Goal: Task Accomplishment & Management: Use online tool/utility

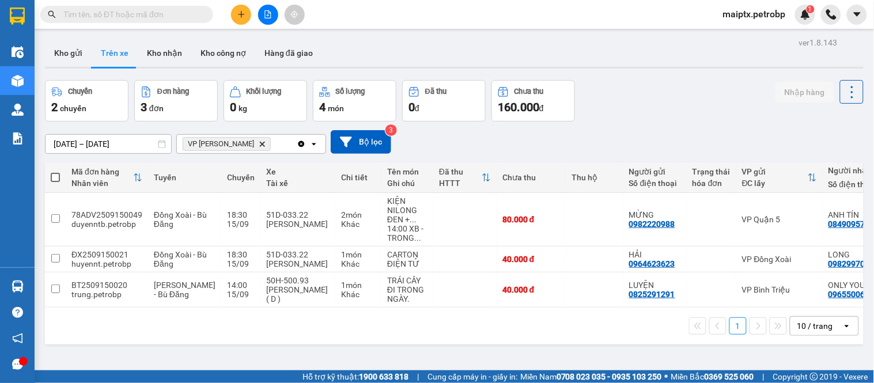
scroll to position [53, 0]
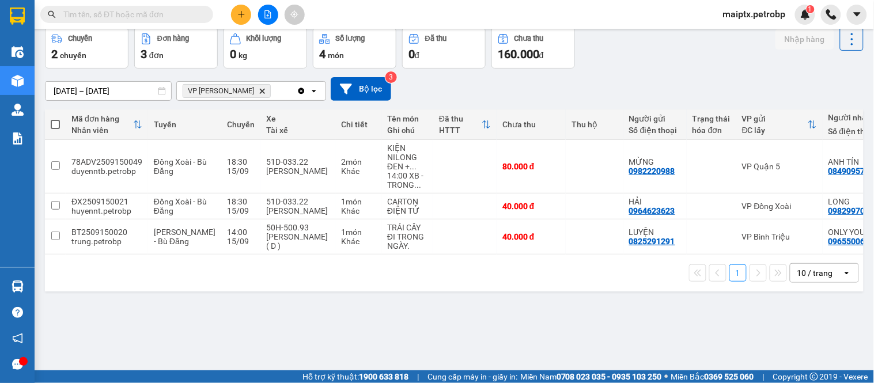
click at [135, 338] on div "ver 1.8.143 Kho gửi Trên xe Kho nhận Kho công nợ Hàng đã giao Chuyến 2 chuyến Đ…" at bounding box center [454, 173] width 828 height 383
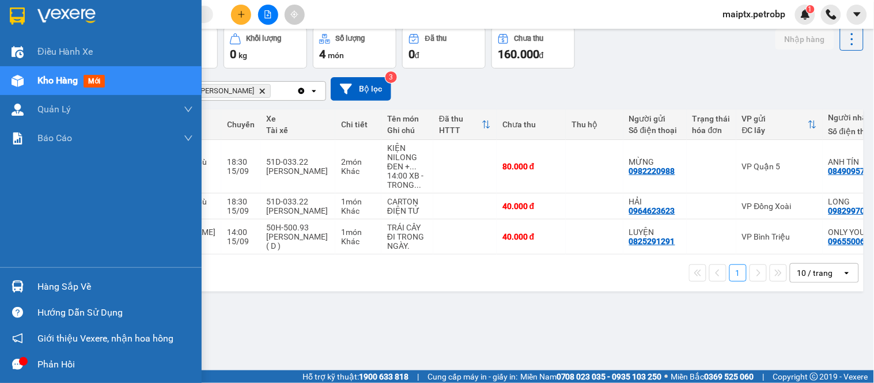
click at [24, 283] on div at bounding box center [17, 287] width 20 height 20
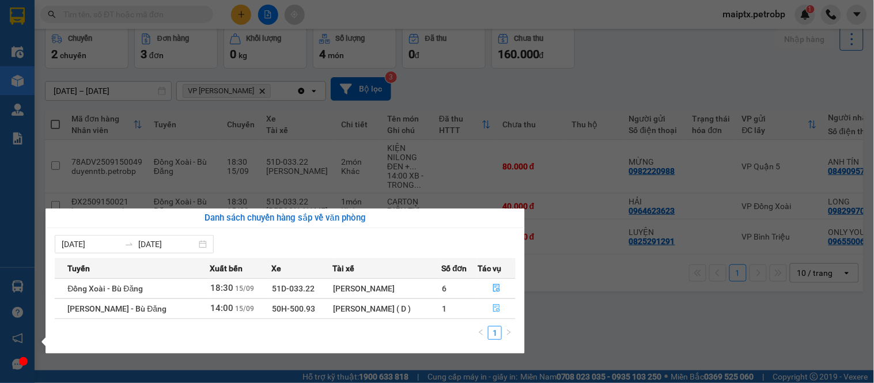
click at [497, 305] on icon "file-done" at bounding box center [496, 308] width 7 height 8
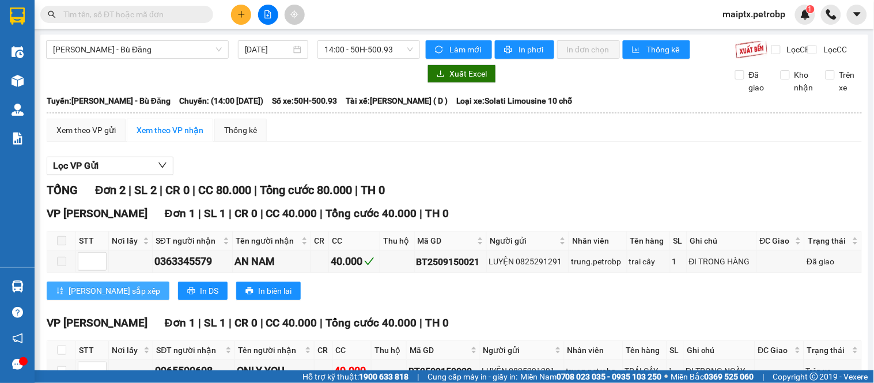
scroll to position [82, 0]
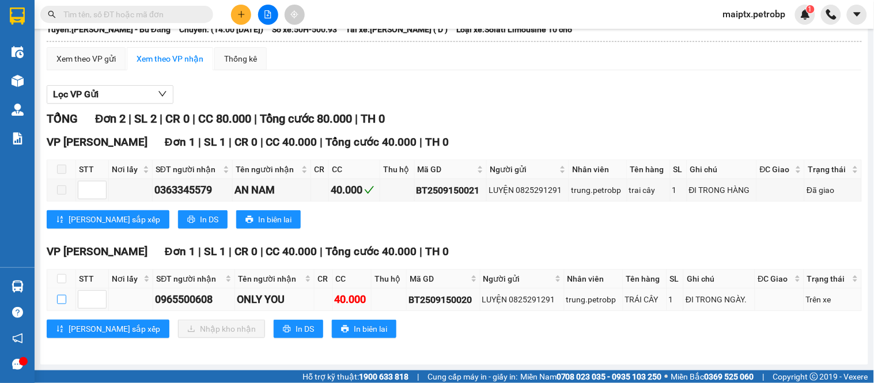
click at [65, 299] on input "checkbox" at bounding box center [61, 299] width 9 height 9
checkbox input "true"
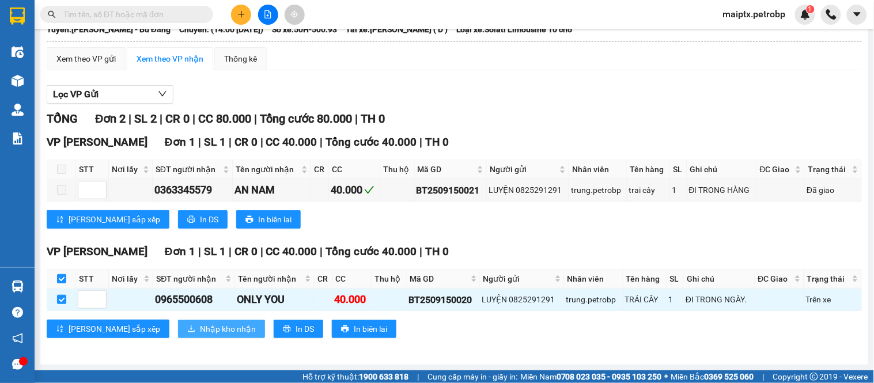
click at [178, 322] on button "Nhập kho nhận" at bounding box center [221, 329] width 87 height 18
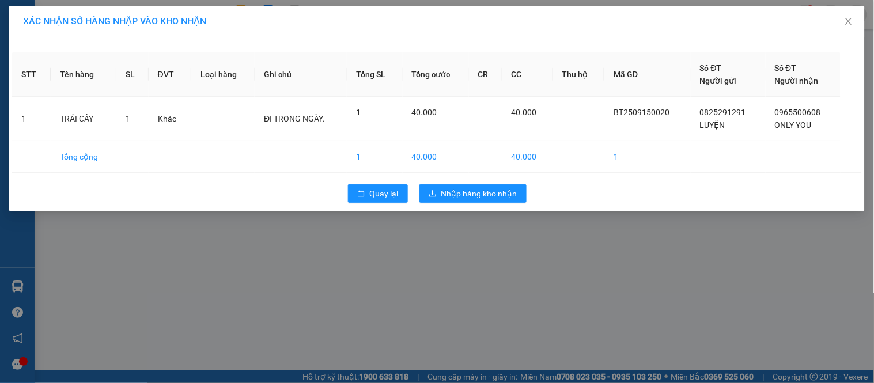
click at [486, 242] on div "XÁC NHẬN SỐ HÀNG NHẬP VÀO KHO NHẬN STT Tên hàng SL ĐVT Loại hàng Ghi chú Tổng S…" at bounding box center [437, 191] width 874 height 383
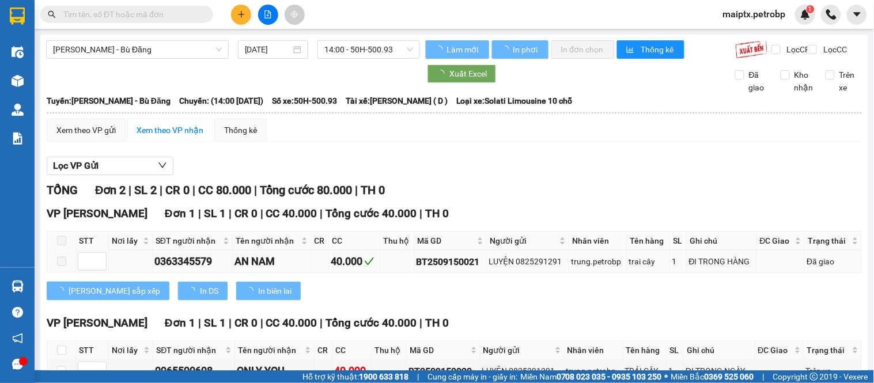
scroll to position [82, 0]
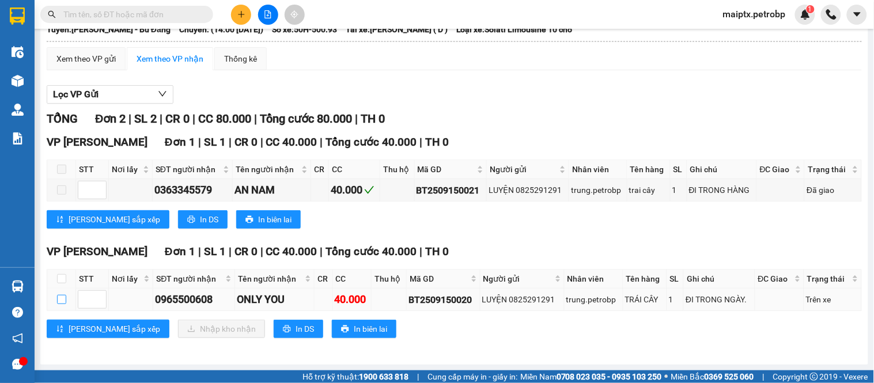
click at [58, 301] on input "checkbox" at bounding box center [61, 299] width 9 height 9
checkbox input "true"
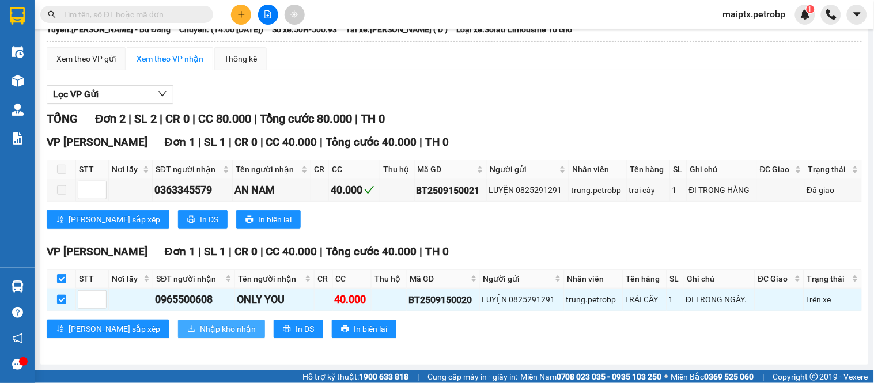
click at [200, 326] on span "Nhập kho nhận" at bounding box center [228, 329] width 56 height 13
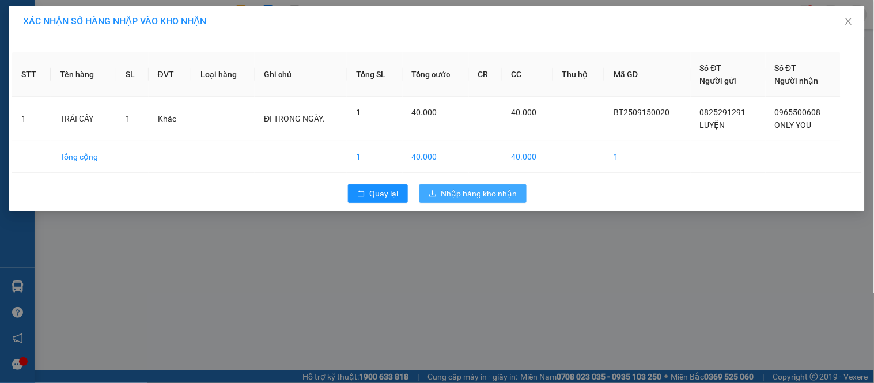
click at [477, 195] on span "Nhập hàng kho nhận" at bounding box center [479, 193] width 76 height 13
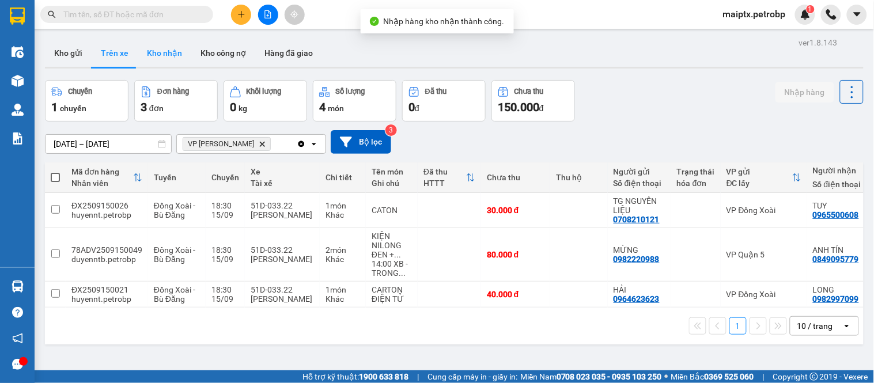
click at [169, 56] on button "Kho nhận" at bounding box center [165, 53] width 54 height 28
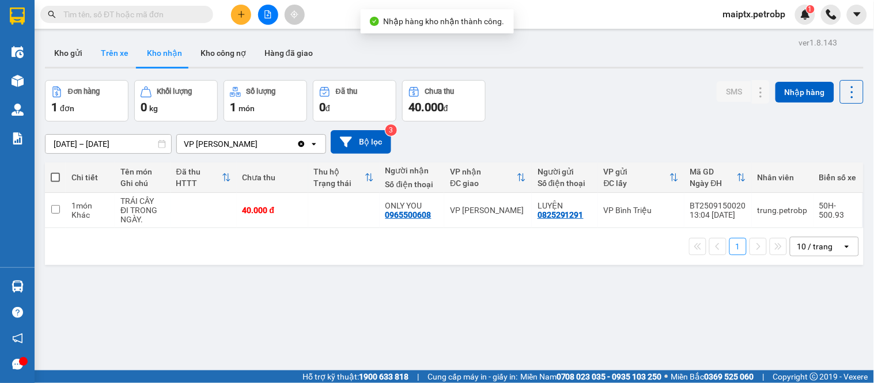
click at [99, 48] on button "Trên xe" at bounding box center [115, 53] width 46 height 28
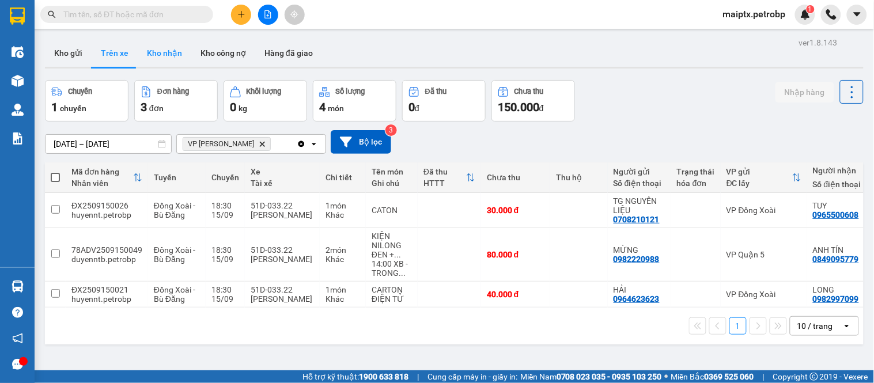
click at [163, 45] on button "Kho nhận" at bounding box center [165, 53] width 54 height 28
type input "[DATE] – [DATE]"
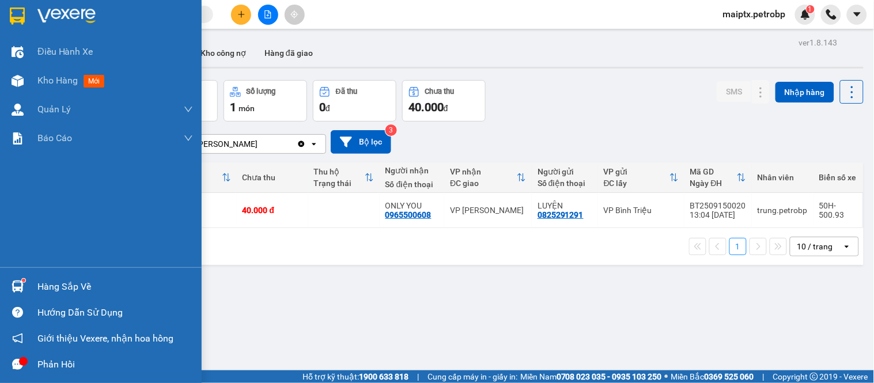
click at [32, 287] on div "Hàng sắp về" at bounding box center [101, 287] width 202 height 26
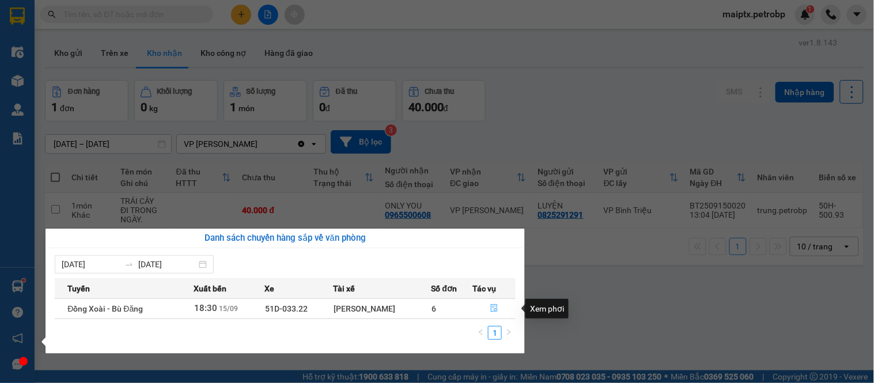
click at [491, 307] on icon "file-done" at bounding box center [494, 308] width 8 height 8
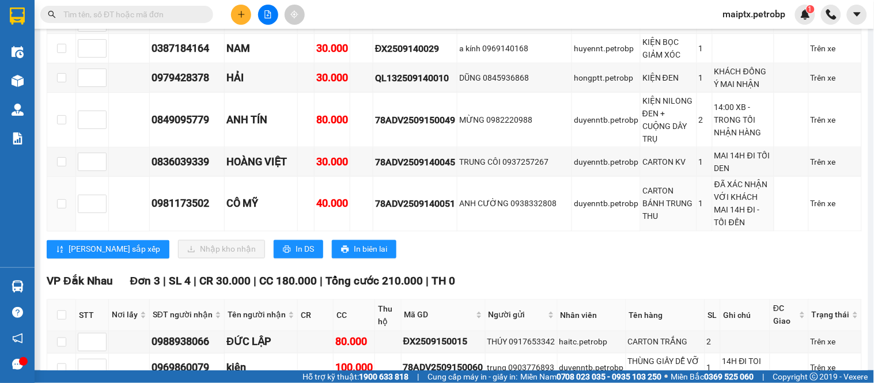
scroll to position [320, 0]
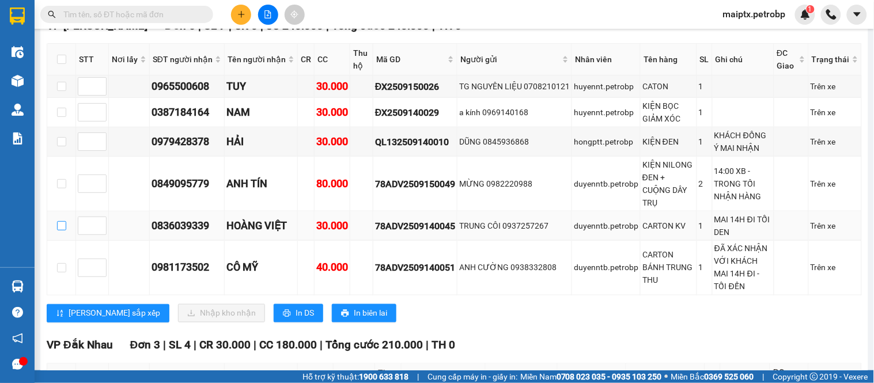
click at [62, 231] on input "checkbox" at bounding box center [61, 225] width 9 height 9
checkbox input "true"
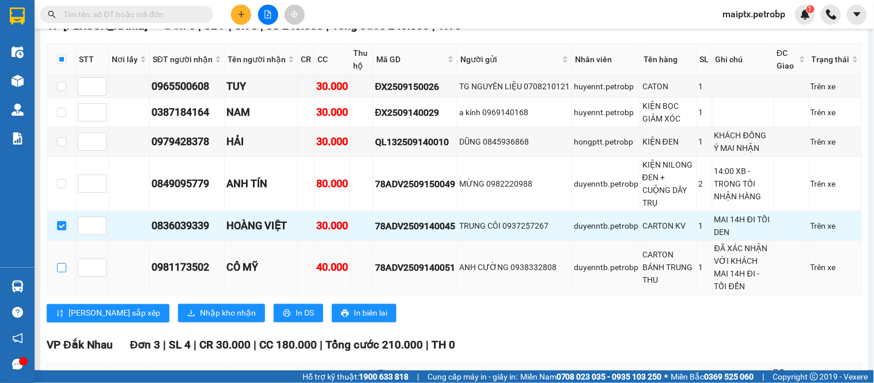
click at [61, 273] on input "checkbox" at bounding box center [61, 267] width 9 height 9
checkbox input "true"
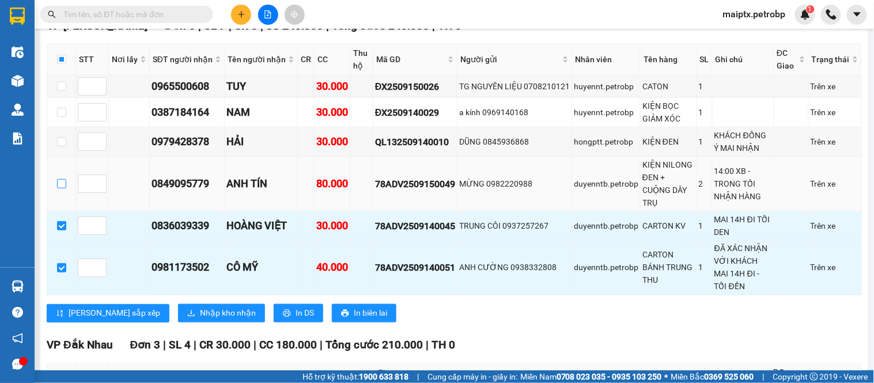
click at [59, 188] on input "checkbox" at bounding box center [61, 183] width 9 height 9
checkbox input "true"
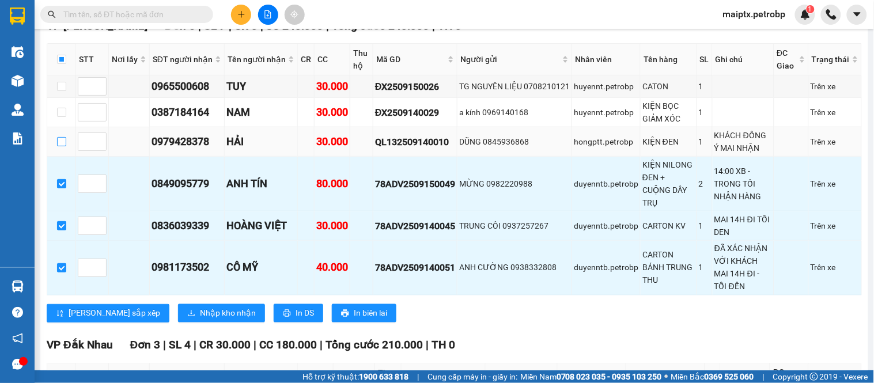
click at [59, 146] on input "checkbox" at bounding box center [61, 141] width 9 height 9
checkbox input "true"
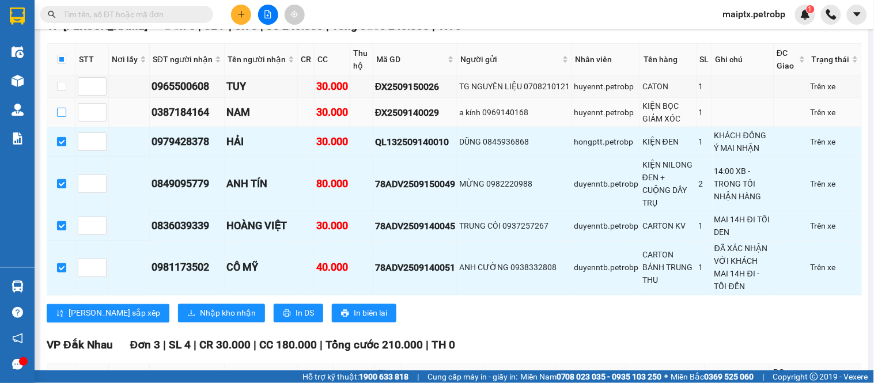
click at [61, 117] on input "checkbox" at bounding box center [61, 112] width 9 height 9
checkbox input "true"
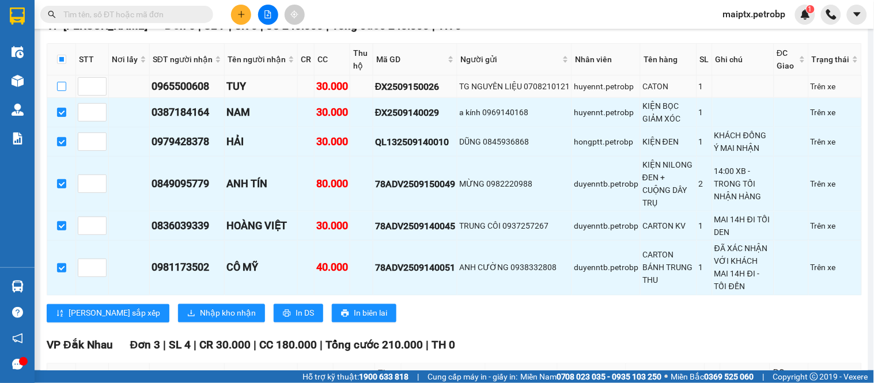
click at [64, 91] on input "checkbox" at bounding box center [61, 86] width 9 height 9
checkbox input "true"
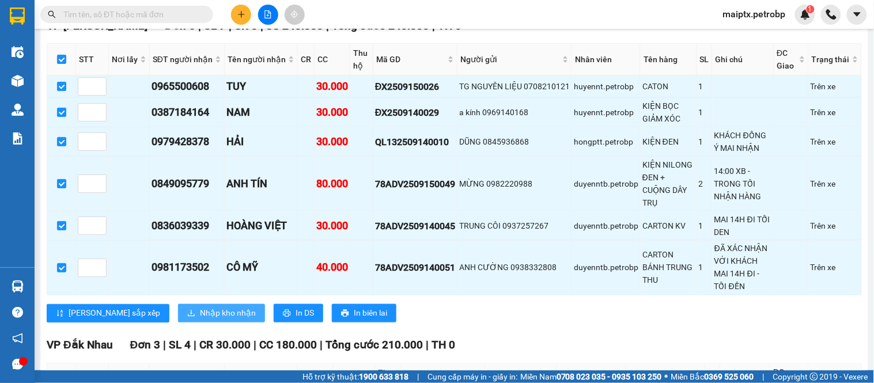
click at [200, 320] on span "Nhập kho nhận" at bounding box center [228, 313] width 56 height 13
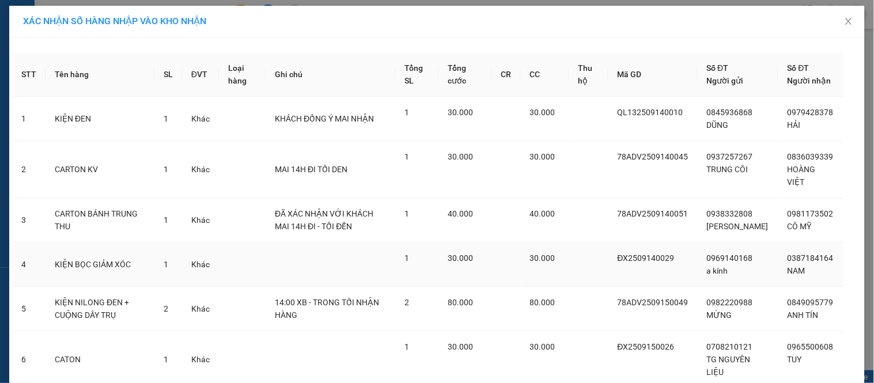
scroll to position [89, 0]
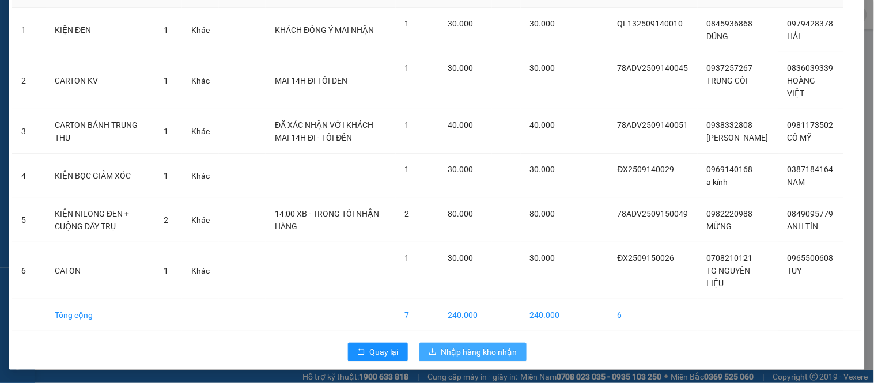
click at [479, 346] on span "Nhập hàng kho nhận" at bounding box center [479, 352] width 76 height 13
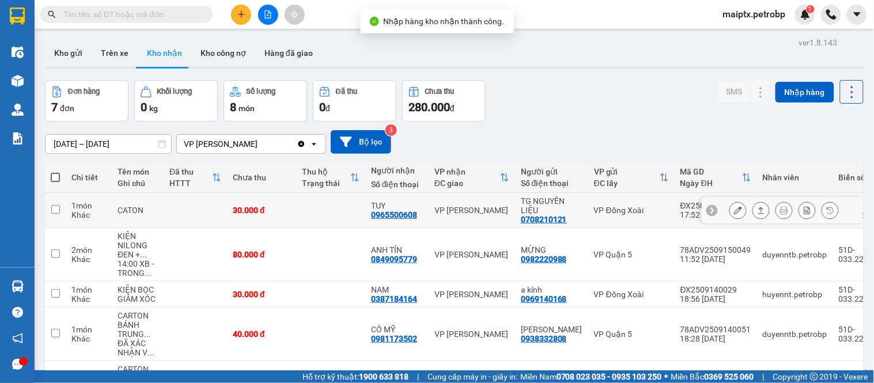
scroll to position [64, 0]
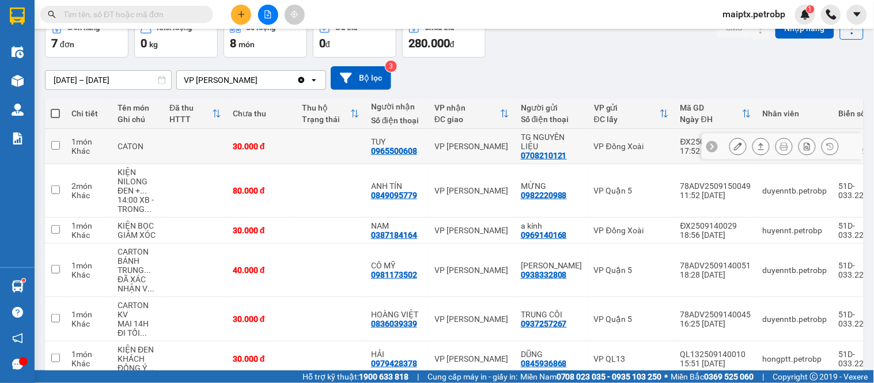
click at [212, 142] on td at bounding box center [195, 146] width 63 height 35
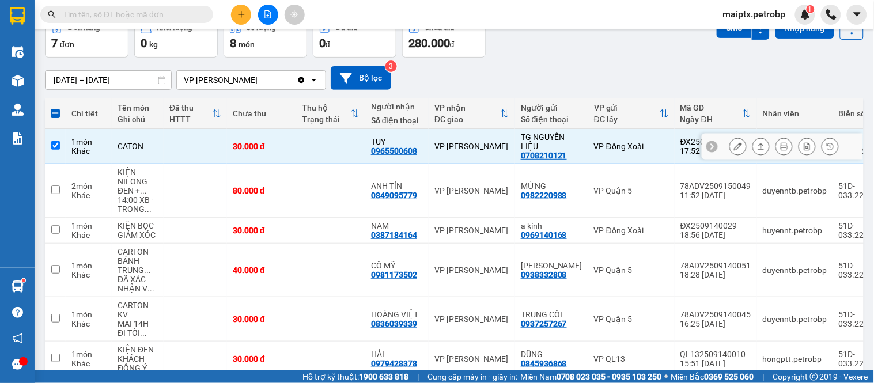
click at [258, 147] on div "30.000 đ" at bounding box center [262, 146] width 58 height 9
checkbox input "false"
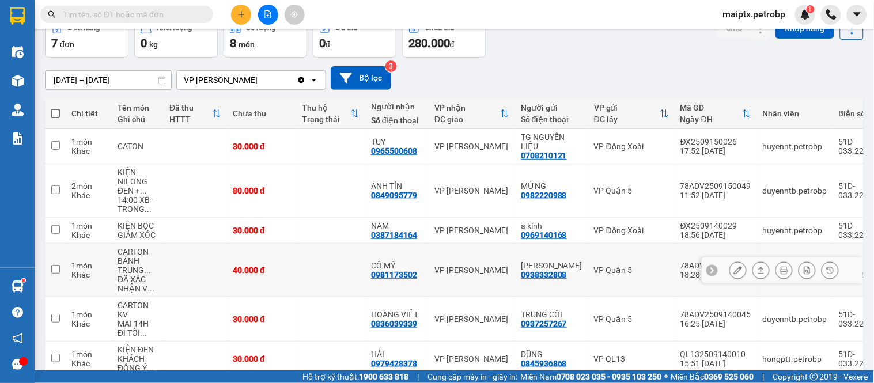
scroll to position [128, 0]
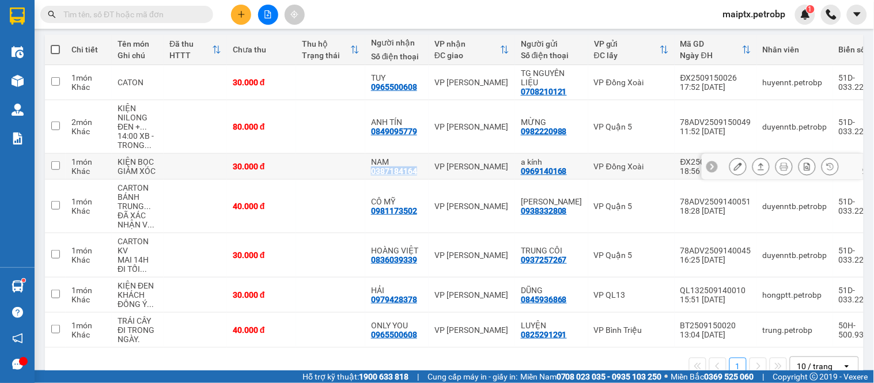
drag, startPoint x: 419, startPoint y: 173, endPoint x: 372, endPoint y: 175, distance: 47.3
click at [372, 175] on div "NAM 0387184164" at bounding box center [397, 166] width 52 height 18
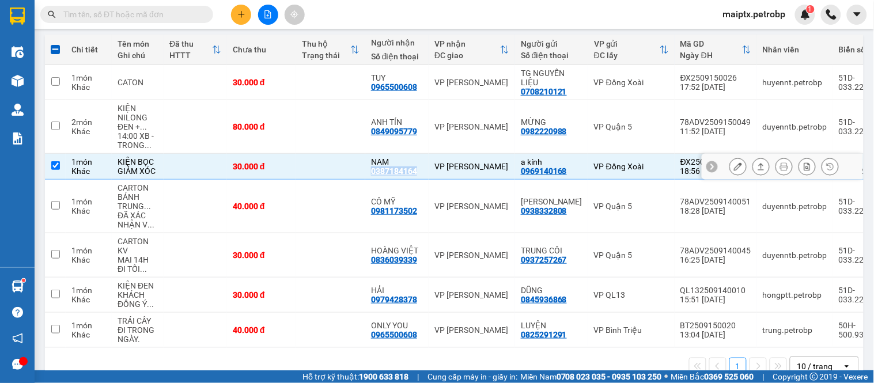
copy div "0387184164"
click at [150, 163] on div "KIỆN BỌC GIẢM XÓC" at bounding box center [138, 166] width 40 height 18
checkbox input "false"
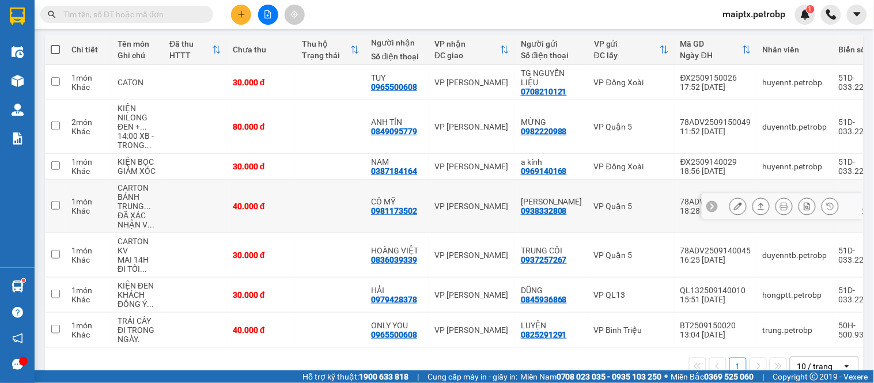
click at [410, 216] on div "0981173502" at bounding box center [394, 210] width 46 height 9
drag, startPoint x: 421, startPoint y: 212, endPoint x: 369, endPoint y: 216, distance: 51.4
click at [369, 216] on td "CÔ MỸ 0981173502" at bounding box center [396, 207] width 63 height 54
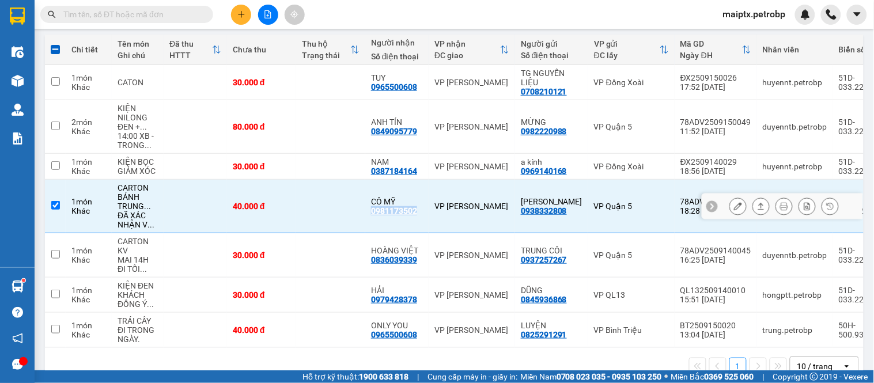
copy div "0981173502"
click at [159, 211] on td "CARTON BÁNH TRUNG ... ĐÃ XÁC NHẬN V ..." at bounding box center [138, 207] width 52 height 54
checkbox input "false"
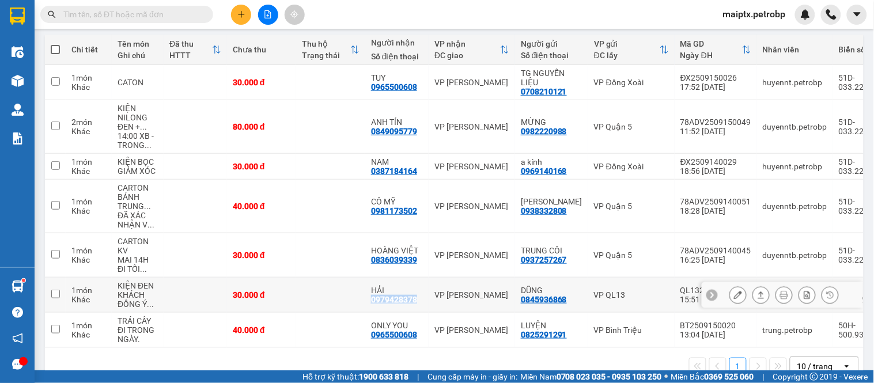
drag, startPoint x: 422, startPoint y: 300, endPoint x: 365, endPoint y: 301, distance: 57.1
click at [365, 301] on td "HẢI 0979428378" at bounding box center [396, 295] width 63 height 35
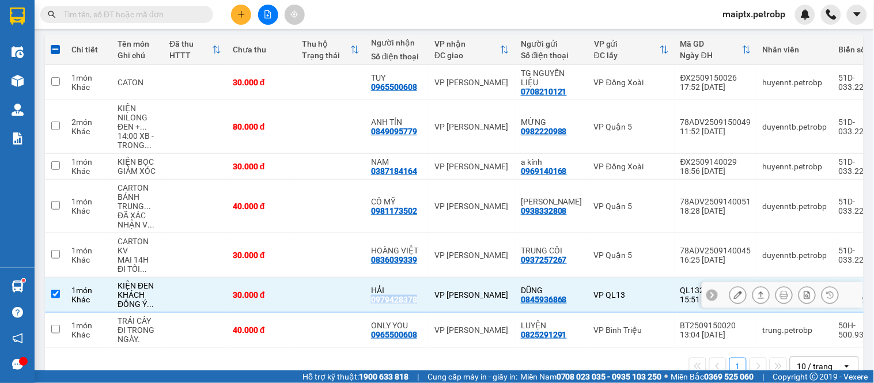
copy div "0979428378"
click at [142, 308] on div "KHÁCH ĐỒNG Ý ..." at bounding box center [138, 299] width 40 height 18
checkbox input "false"
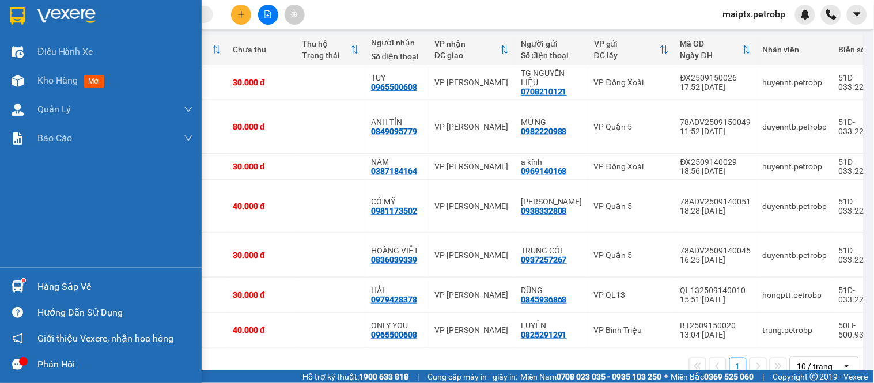
click at [16, 286] on img at bounding box center [18, 287] width 12 height 12
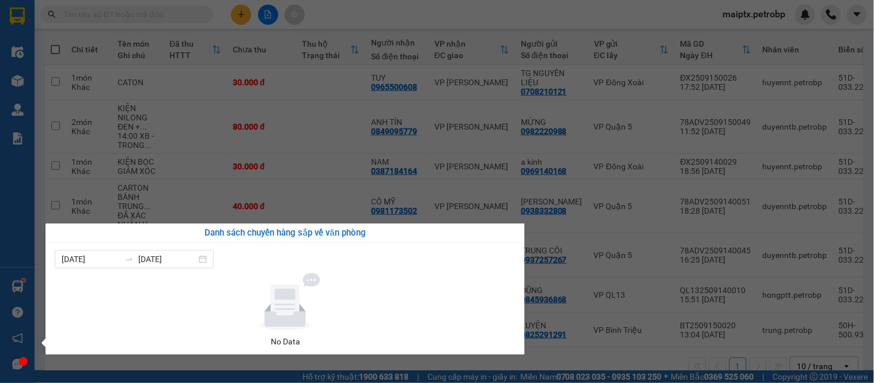
click at [477, 37] on section "Kết quả tìm kiếm ( 0 ) Bộ lọc No Data maiptx.petrobp Điều hành xe Kho hàng mới …" at bounding box center [437, 191] width 874 height 383
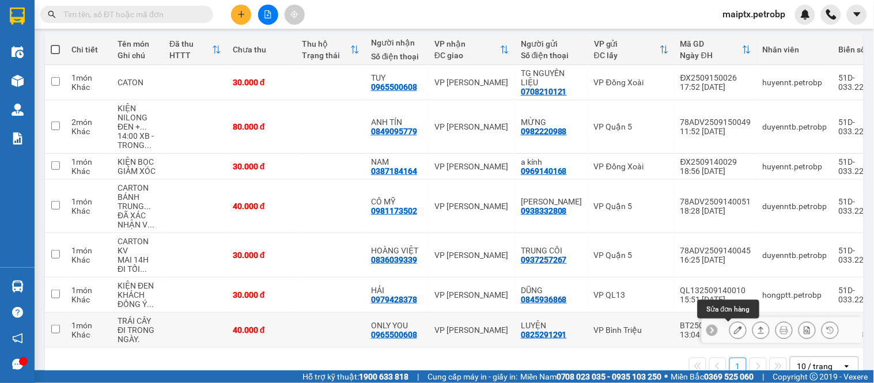
click at [730, 330] on button at bounding box center [738, 330] width 16 height 20
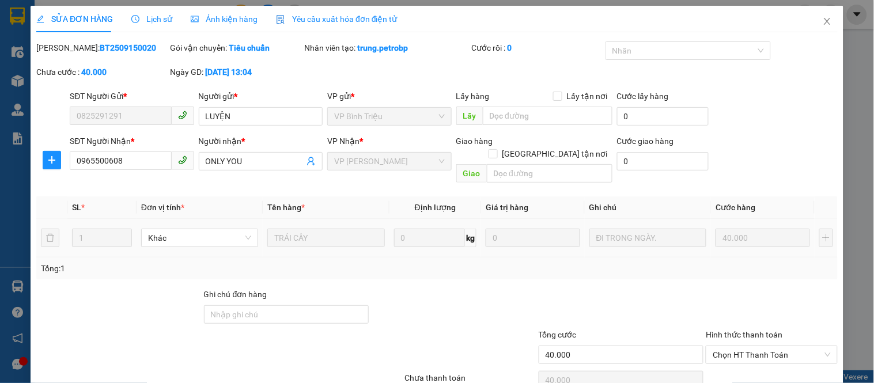
type input "0825291291"
type input "LUYỆN"
type input "0965500608"
type input "ONLY YOU"
type input "40.000"
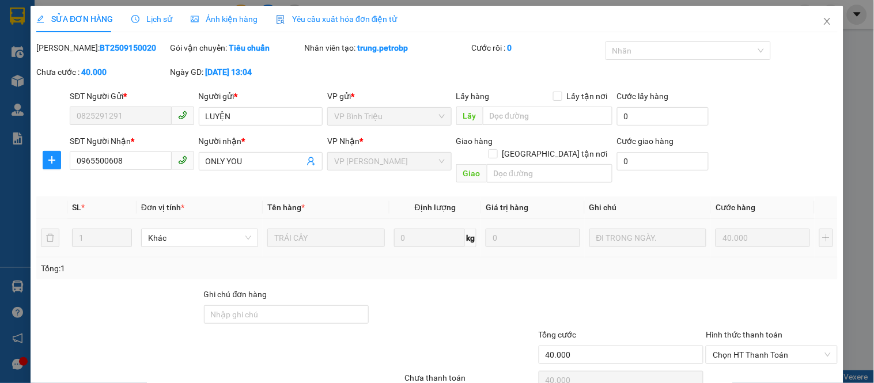
click at [100, 46] on b "BT2509150020" at bounding box center [128, 47] width 56 height 9
copy b "BT2509150020"
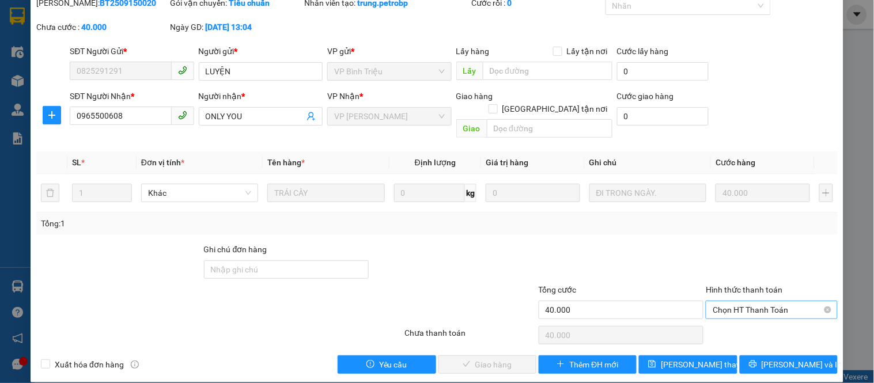
click at [721, 301] on span "Chọn HT Thanh Toán" at bounding box center [772, 309] width 118 height 17
click at [723, 314] on div "Tại văn phòng" at bounding box center [765, 320] width 116 height 13
type input "0"
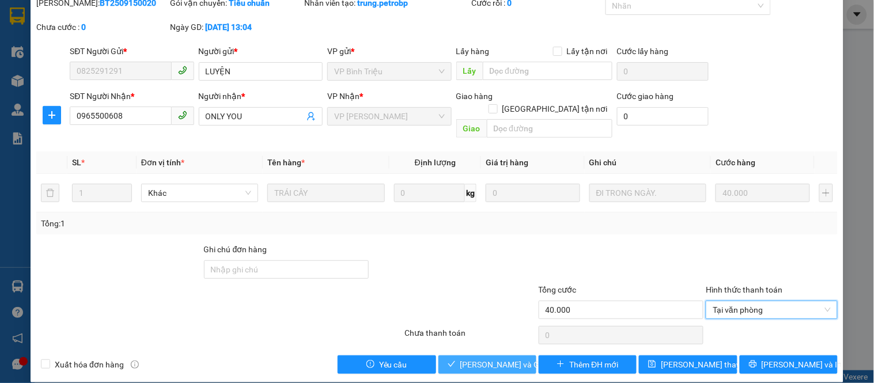
click at [490, 358] on span "[PERSON_NAME] và Giao hàng" at bounding box center [515, 364] width 111 height 13
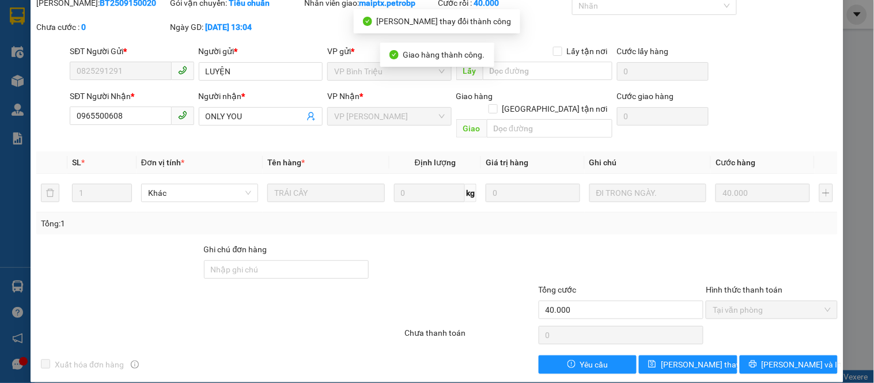
scroll to position [0, 0]
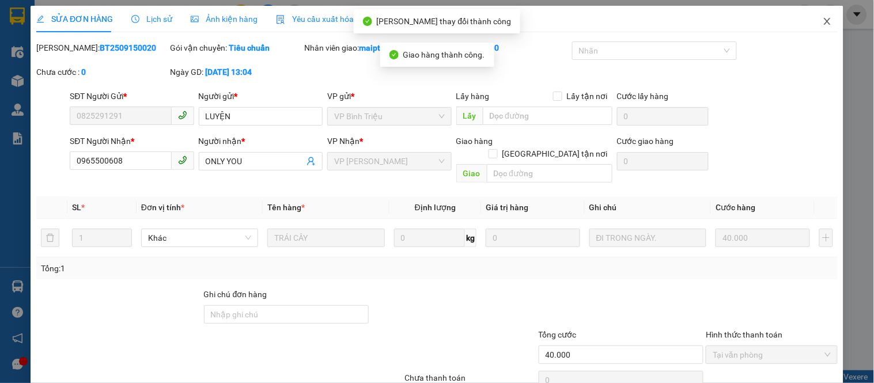
click at [824, 20] on icon "close" at bounding box center [827, 21] width 6 height 7
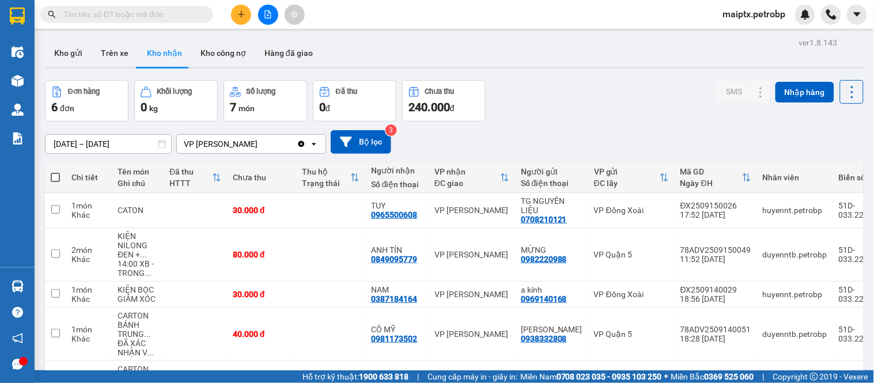
click at [89, 37] on div "ver 1.8.143 Kho gửi Trên xe Kho nhận Kho công nợ Hàng đã giao Đơn hàng 6 đơn Kh…" at bounding box center [454, 259] width 828 height 448
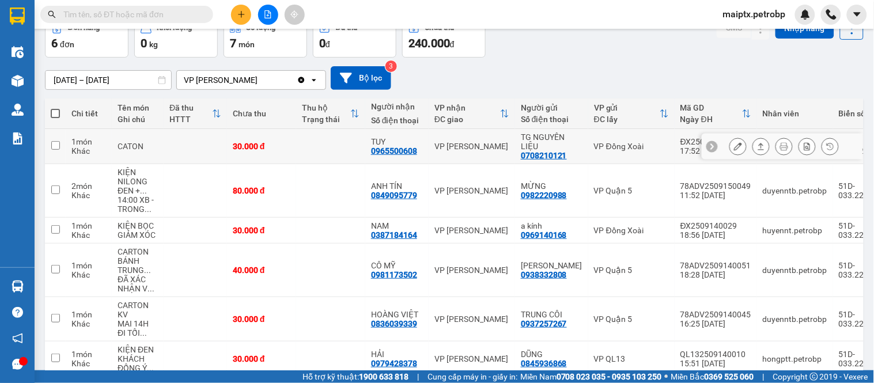
click at [730, 146] on button at bounding box center [738, 147] width 16 height 20
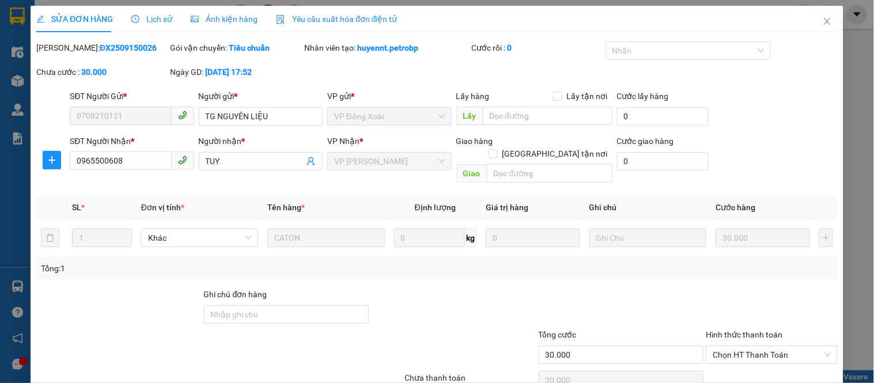
type input "0708210121"
type input "TG NGUYÊN LIỆU"
type input "0965500608"
type input "TUY"
type input "30.000"
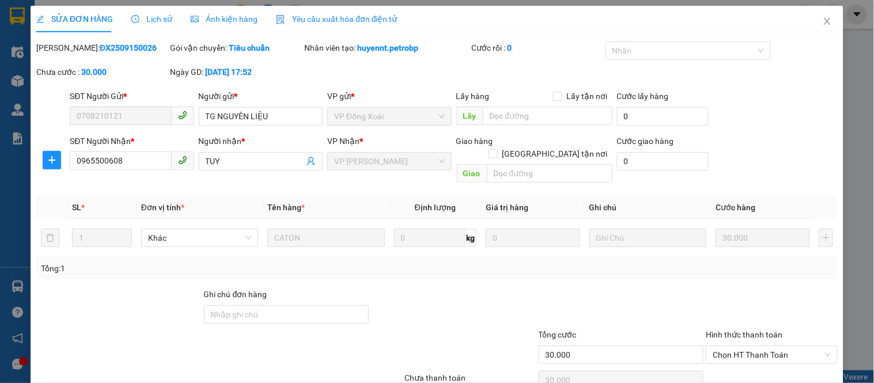
click at [116, 47] on b "ĐX2509150026" at bounding box center [128, 47] width 57 height 9
copy b "ĐX2509150026"
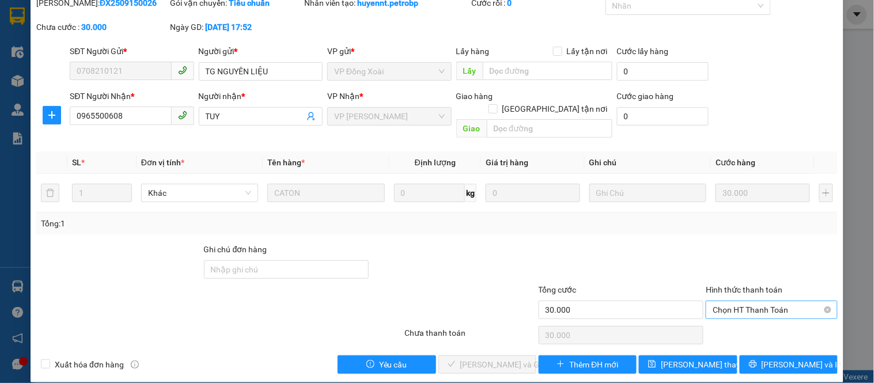
click at [738, 304] on span "Chọn HT Thanh Toán" at bounding box center [772, 309] width 118 height 17
click at [732, 315] on div "Tại văn phòng" at bounding box center [765, 320] width 116 height 13
type input "0"
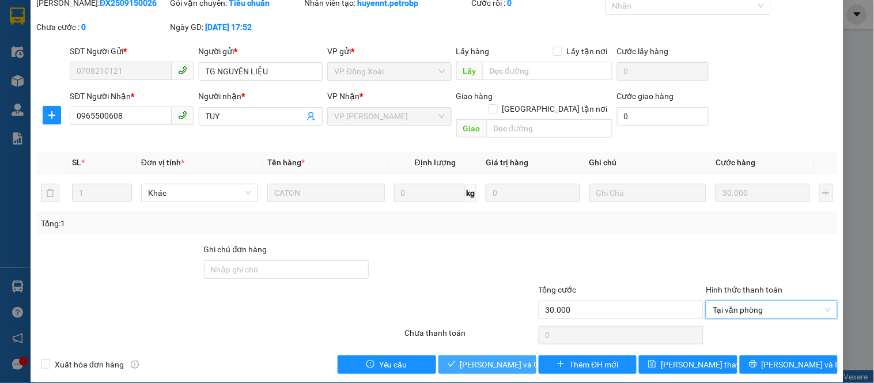
click at [489, 358] on span "[PERSON_NAME] và Giao hàng" at bounding box center [515, 364] width 111 height 13
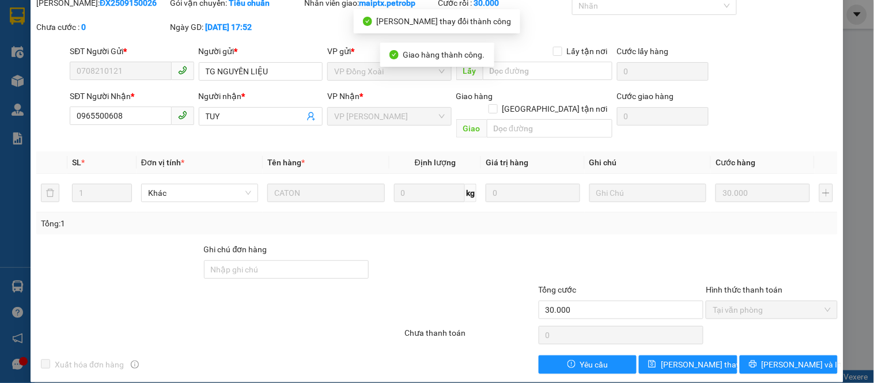
scroll to position [0, 0]
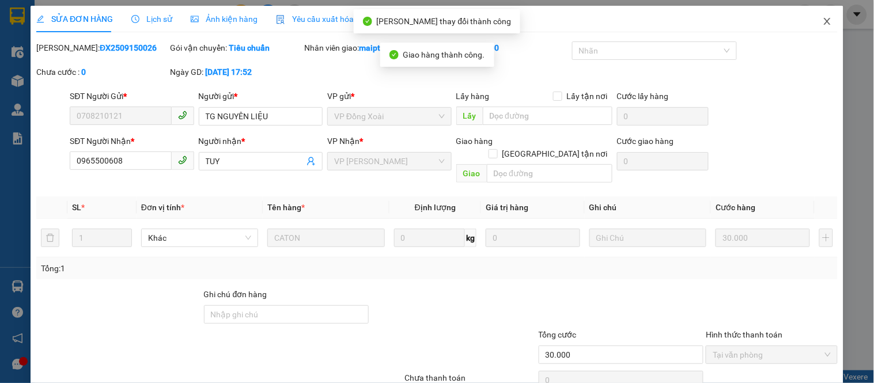
click at [823, 19] on icon "close" at bounding box center [827, 21] width 9 height 9
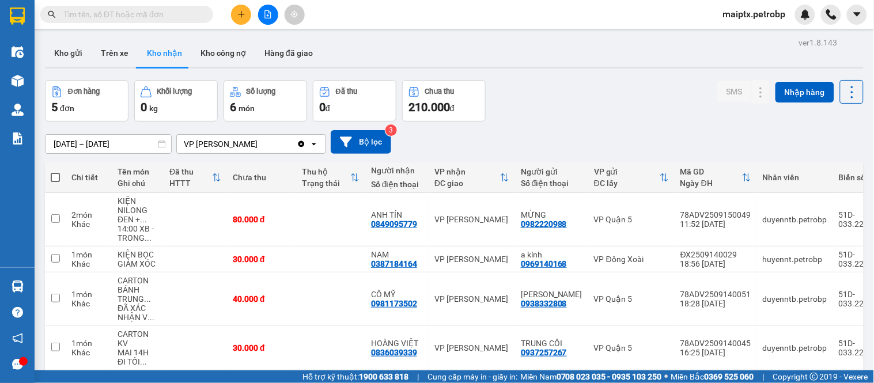
scroll to position [64, 0]
